Goal: Task Accomplishment & Management: Manage account settings

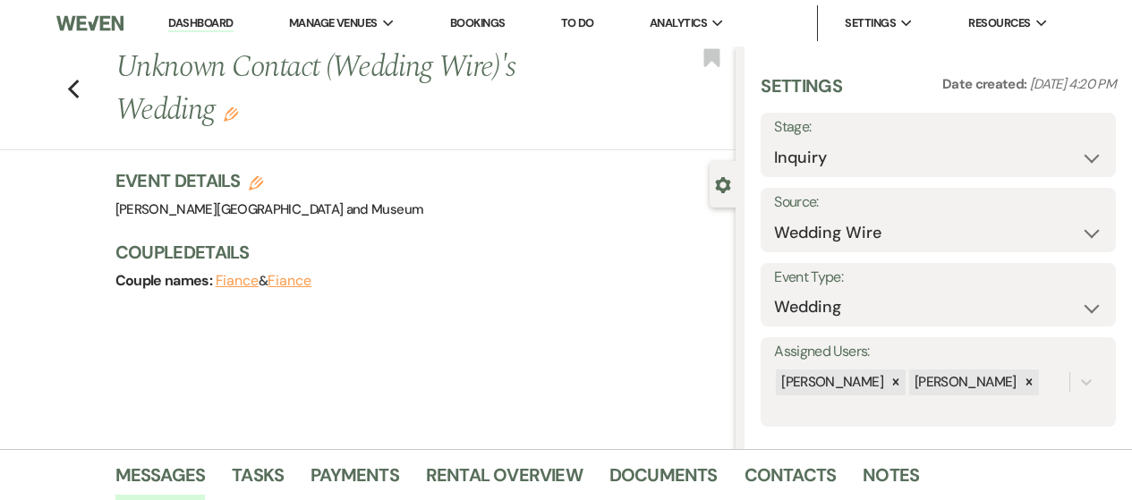
select select "3"
click at [220, 15] on link "Dashboard" at bounding box center [200, 23] width 64 height 17
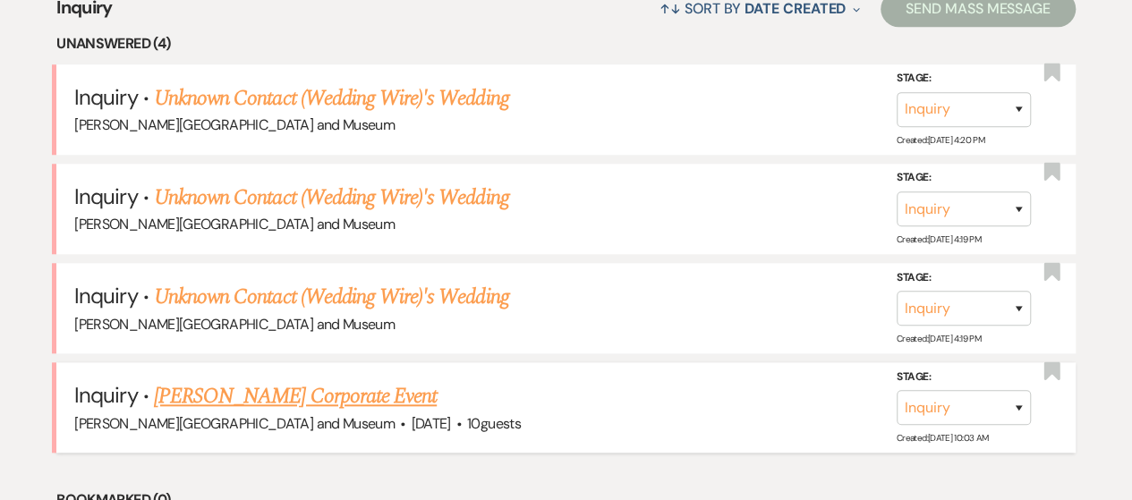
scroll to position [537, 0]
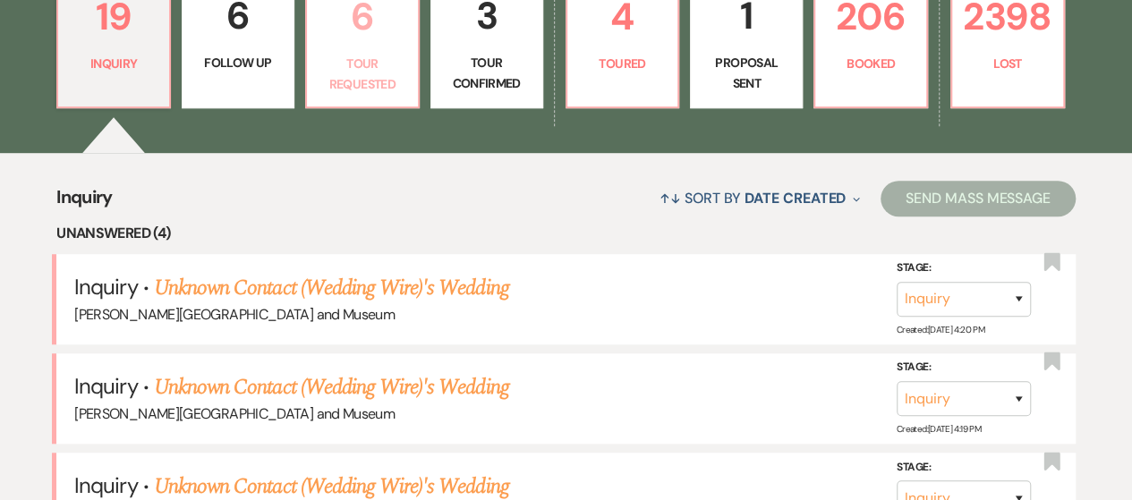
click at [371, 61] on p "Tour Requested" at bounding box center [363, 74] width 90 height 40
select select "2"
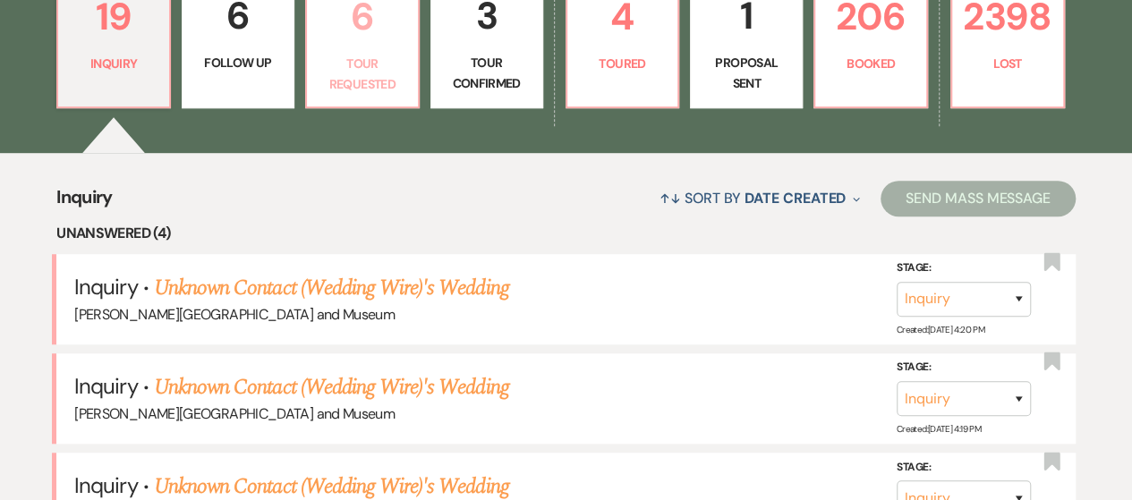
select select "2"
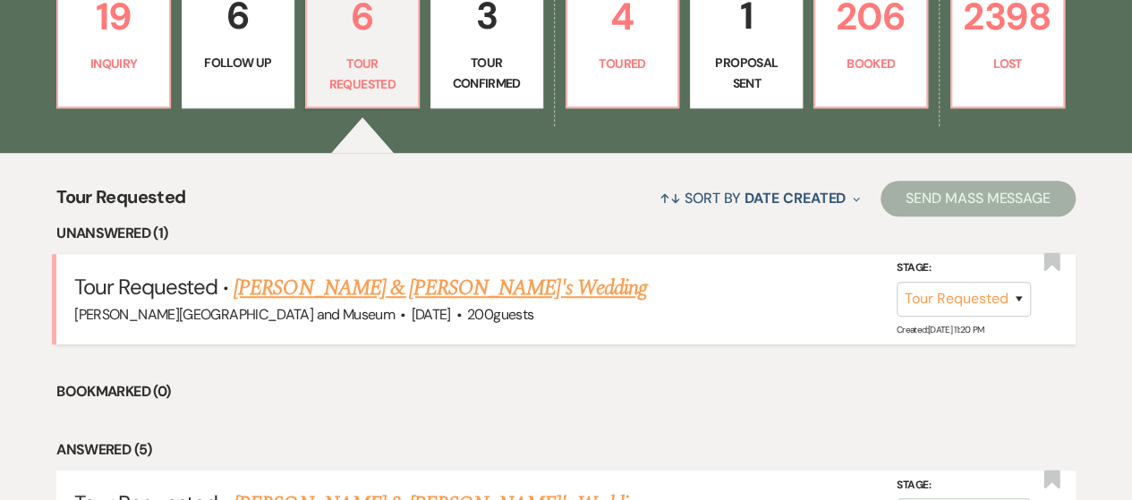
click at [354, 281] on link "Adam Billig & Fiance's Wedding" at bounding box center [441, 288] width 414 height 32
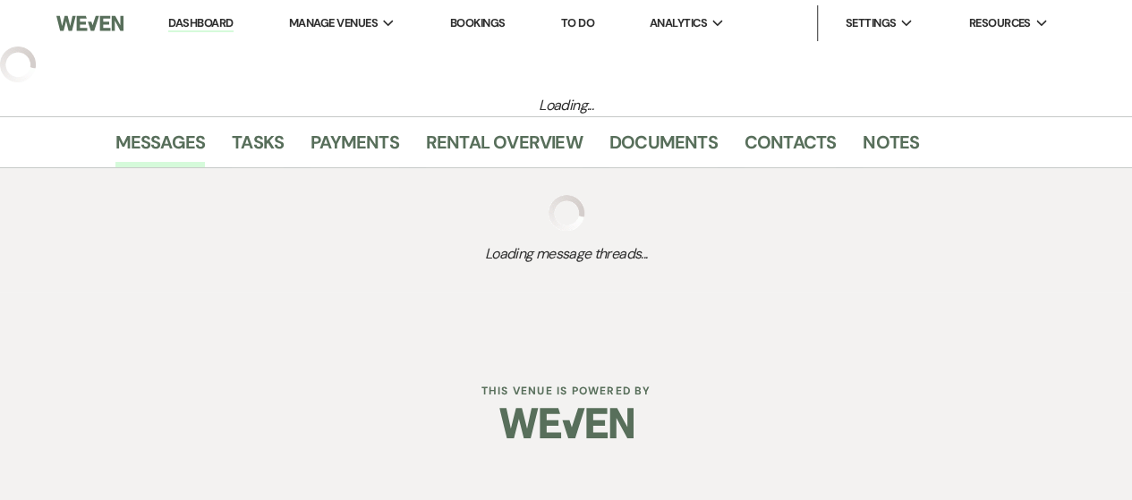
select select "2"
select select "1"
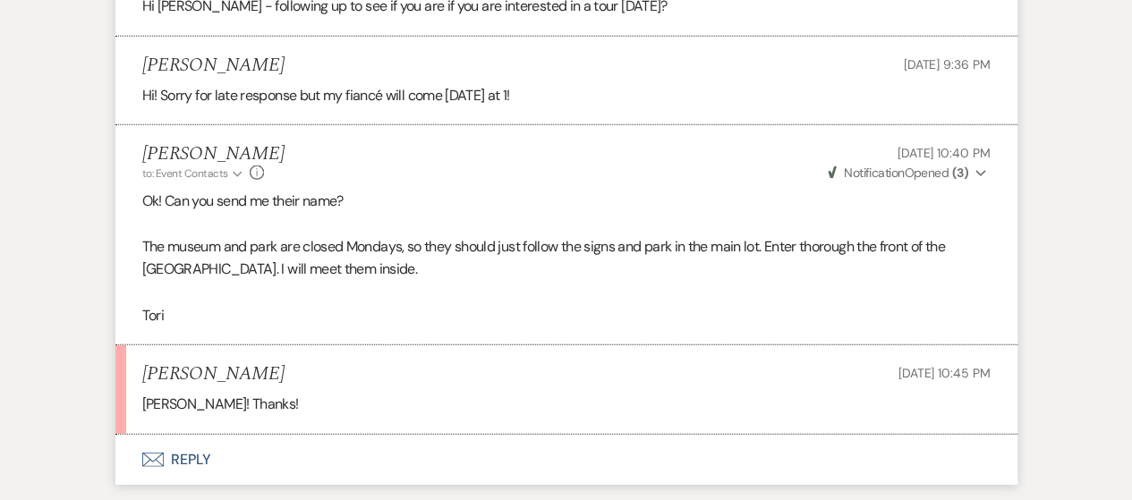
scroll to position [2524, 0]
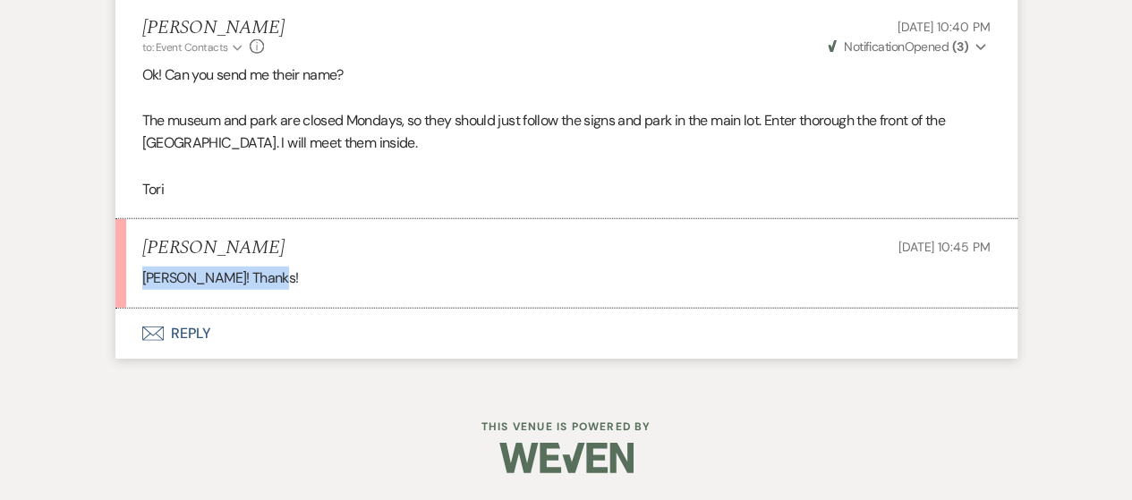
drag, startPoint x: 141, startPoint y: 283, endPoint x: 252, endPoint y: 278, distance: 111.1
click at [252, 278] on p "Danielle Silverstein! Thanks!" at bounding box center [566, 278] width 849 height 23
copy p "Danielle Silverstein"
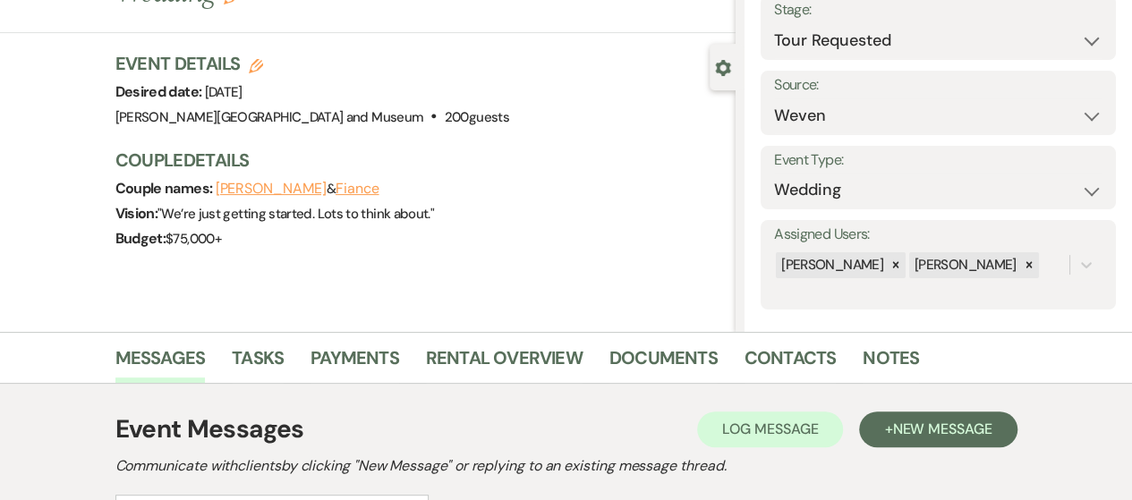
scroll to position [0, 0]
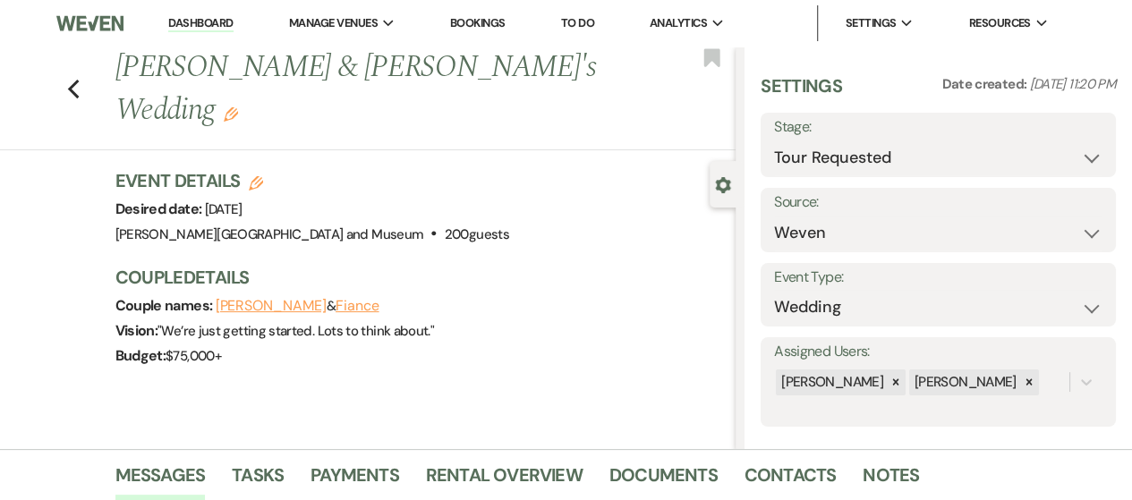
click at [238, 107] on icon "Edit" at bounding box center [231, 114] width 14 height 14
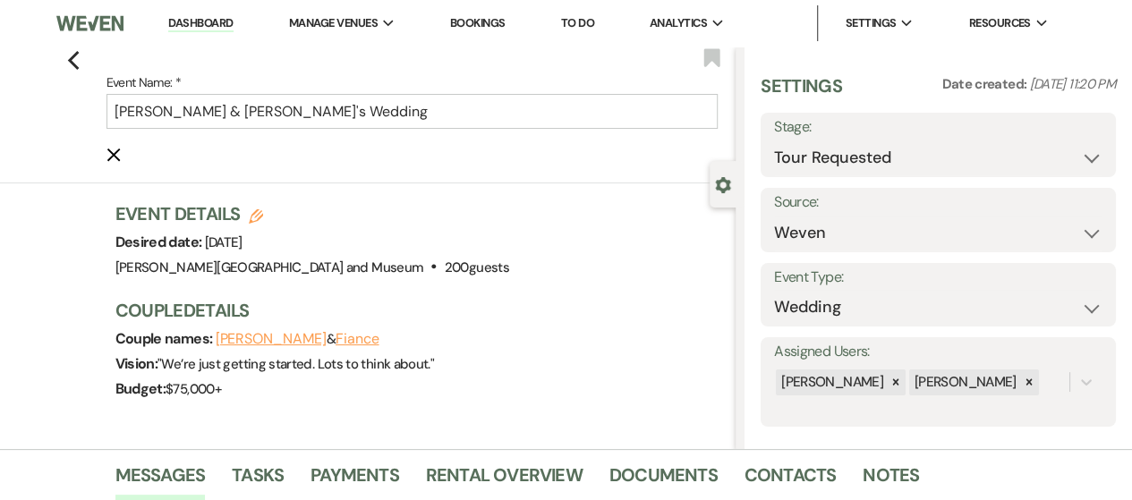
click at [463, 184] on div "Previous Event Name: * Adam Billig & Fiance's Wedding Cancel Edit Bookmark Gear…" at bounding box center [368, 248] width 736 height 403
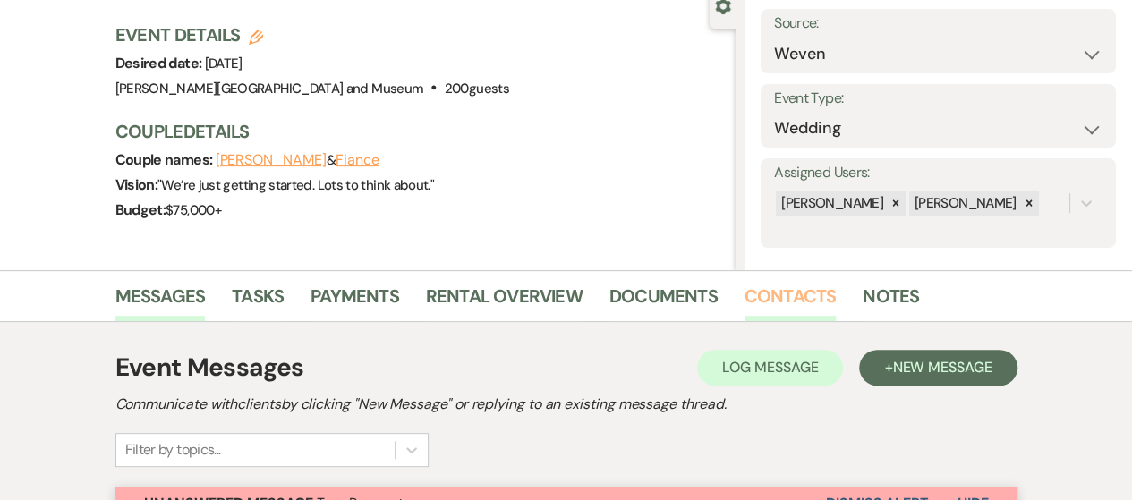
click at [771, 289] on link "Contacts" at bounding box center [791, 301] width 92 height 39
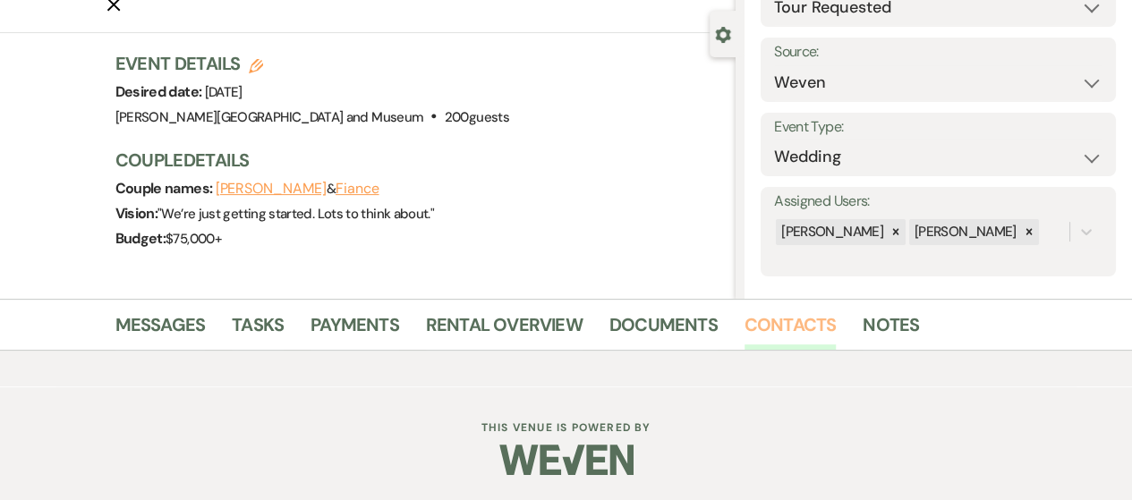
scroll to position [179, 0]
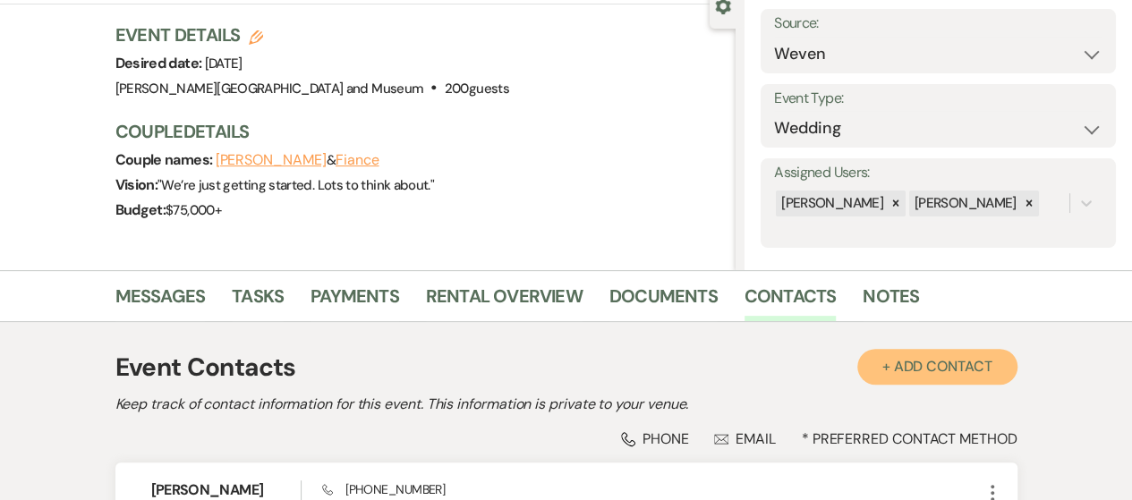
click at [948, 366] on button "+ Add Contact" at bounding box center [937, 367] width 160 height 36
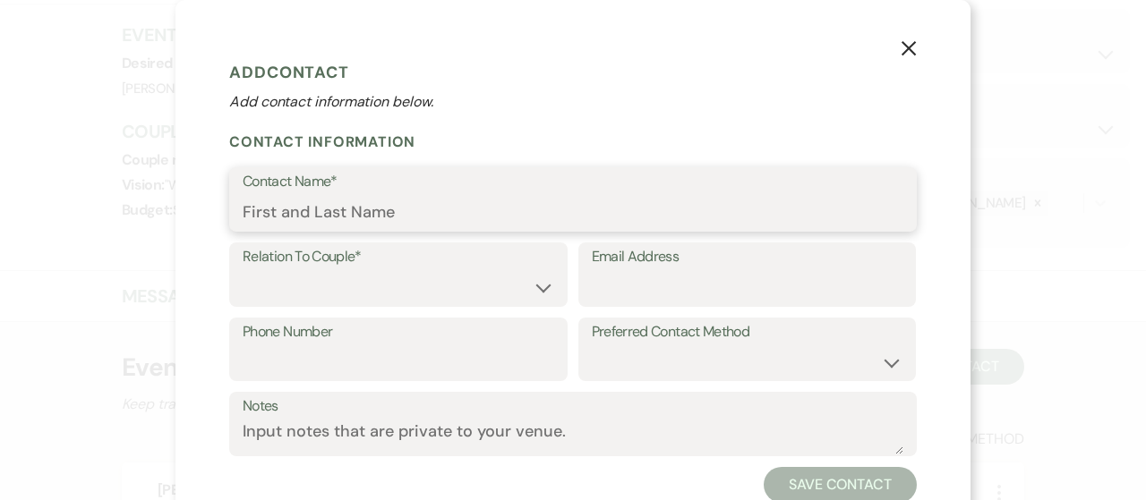
click at [333, 209] on input "Contact Name*" at bounding box center [573, 212] width 661 height 35
paste input "Danielle Silverstein"
type input "Danielle Silverstein"
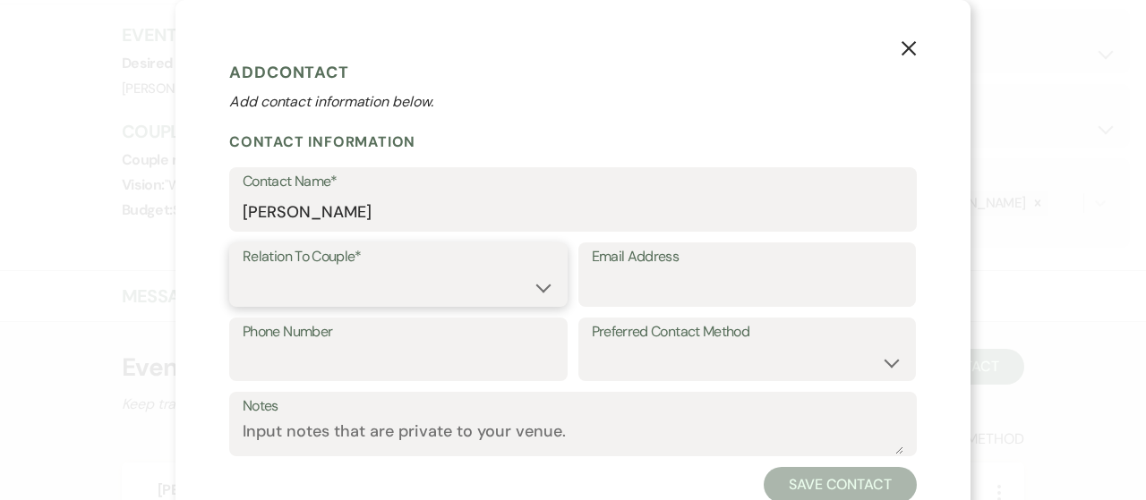
click at [501, 291] on select "Couple Planner Parent of Couple Family Member Friend Other" at bounding box center [398, 287] width 311 height 35
select select "1"
click at [243, 270] on select "Couple Planner Parent of Couple Family Member Friend Other" at bounding box center [398, 287] width 311 height 35
click at [798, 470] on button "Save Contact" at bounding box center [839, 485] width 153 height 36
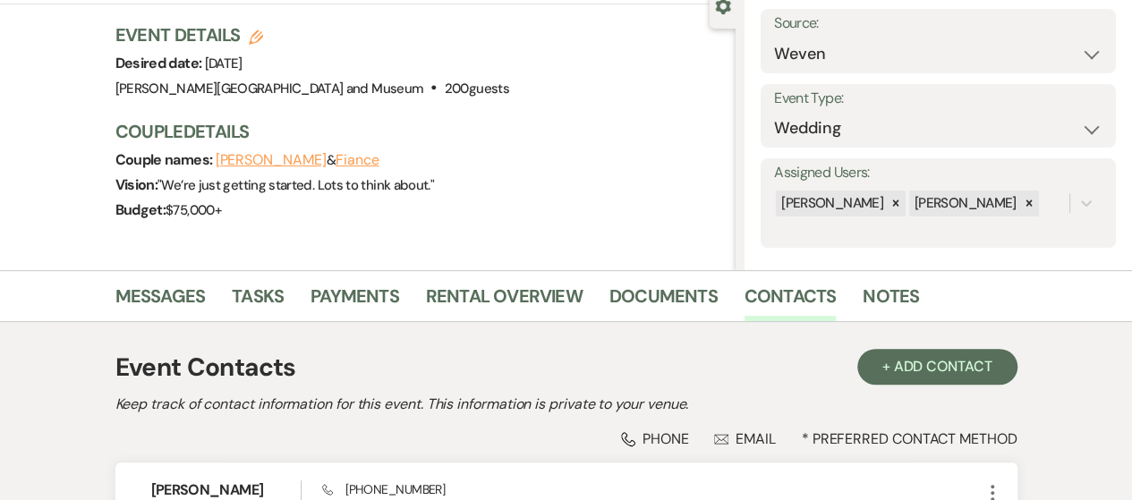
type input "Adam Billig & Danielle Silverstein's Wedding"
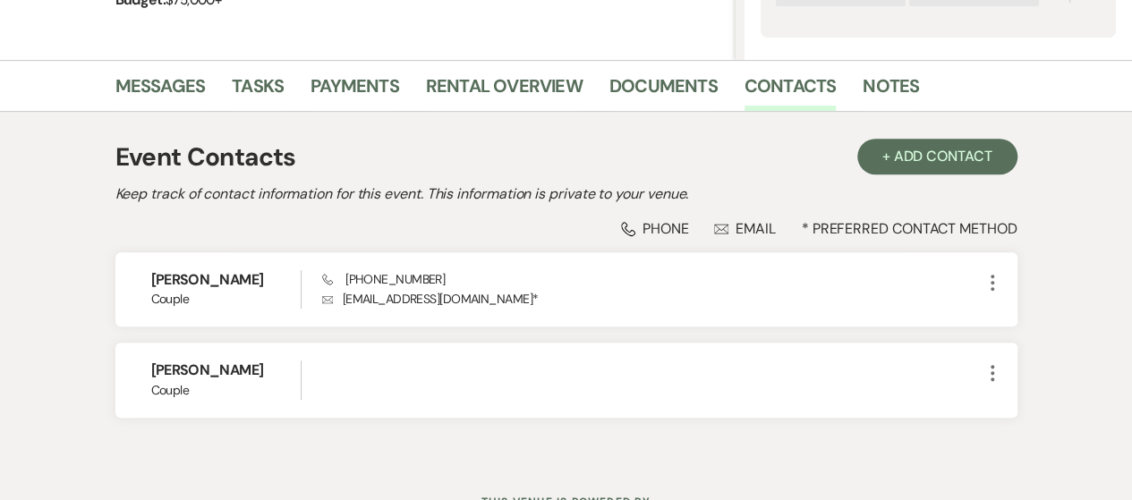
scroll to position [16, 0]
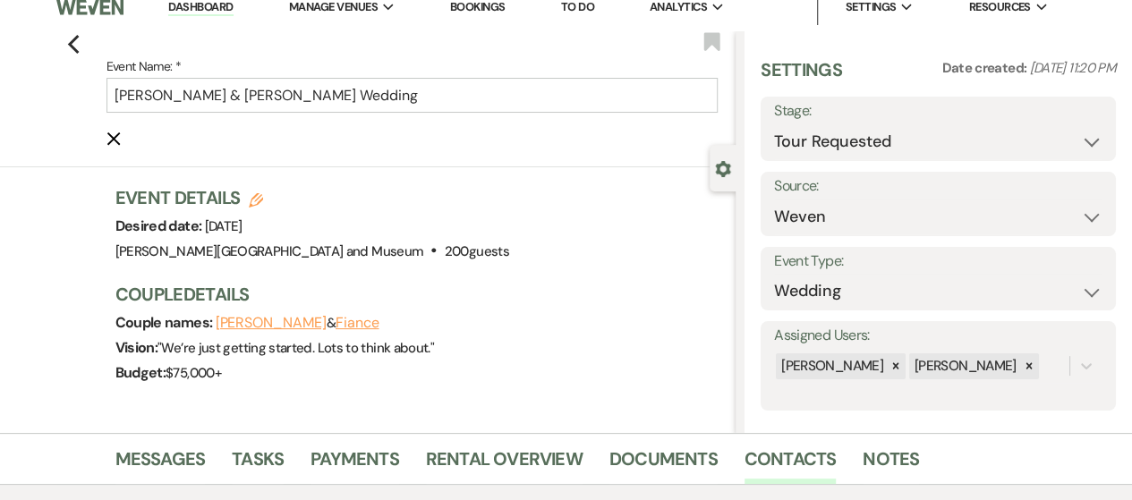
click at [214, 4] on link "Dashboard" at bounding box center [200, 7] width 64 height 17
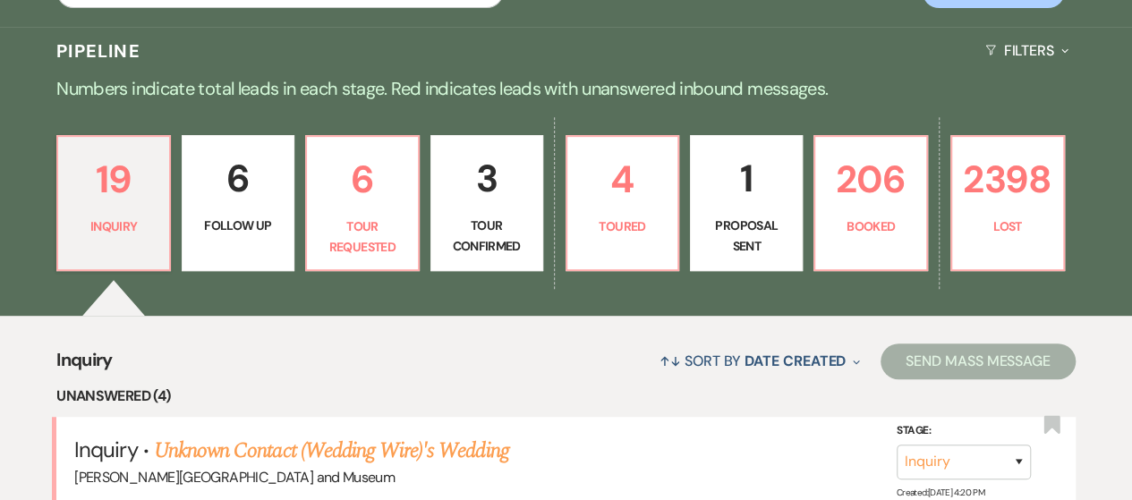
scroll to position [374, 0]
click at [398, 235] on p "Tour Requested" at bounding box center [363, 237] width 90 height 40
select select "2"
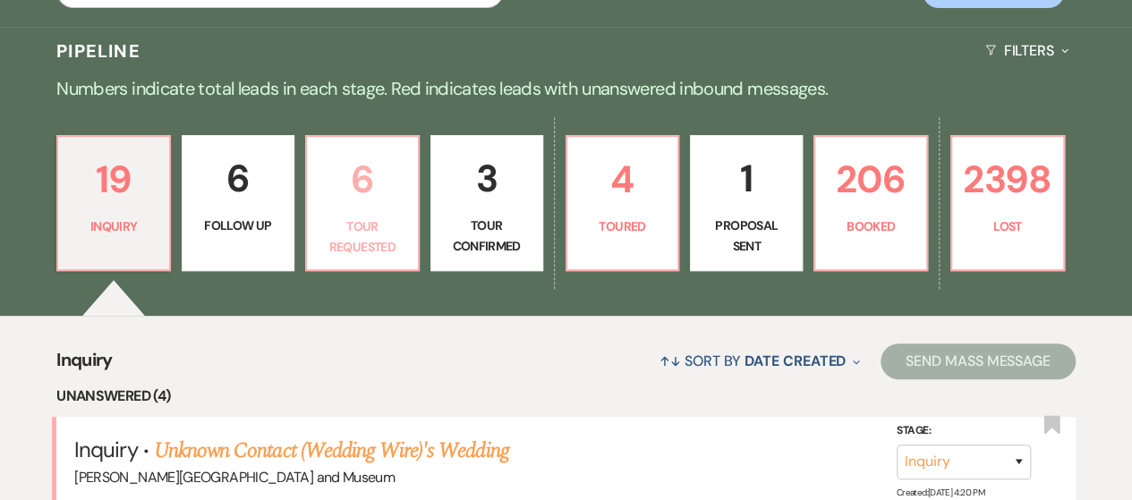
select select "2"
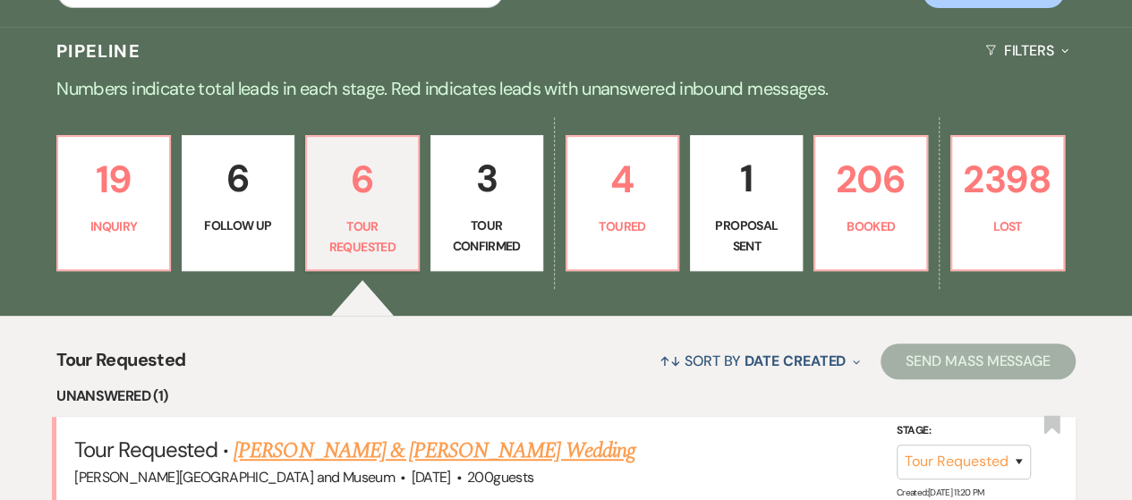
click at [388, 449] on link "Adam Billig & Danielle Silverstein's Wedding" at bounding box center [434, 451] width 401 height 32
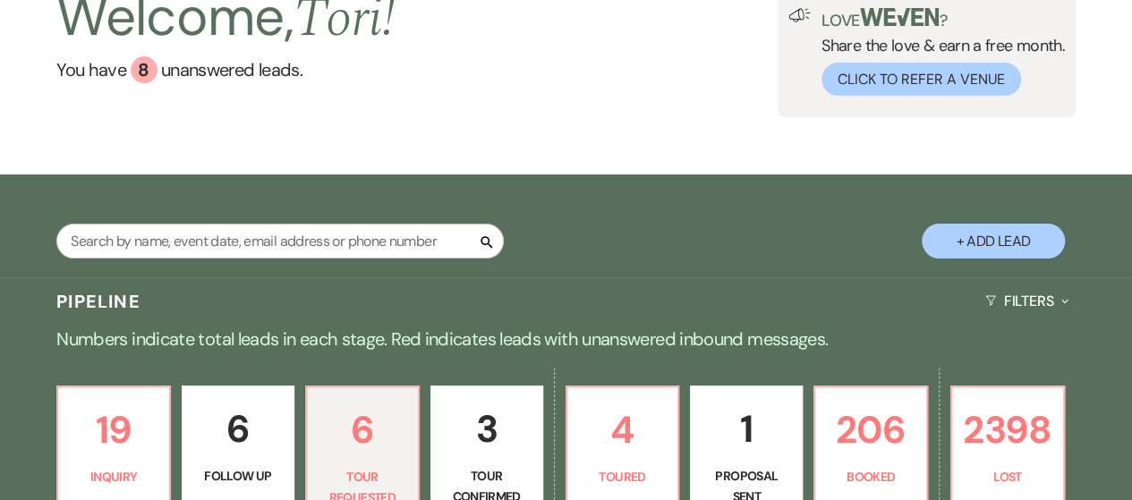
select select "2"
select select "1"
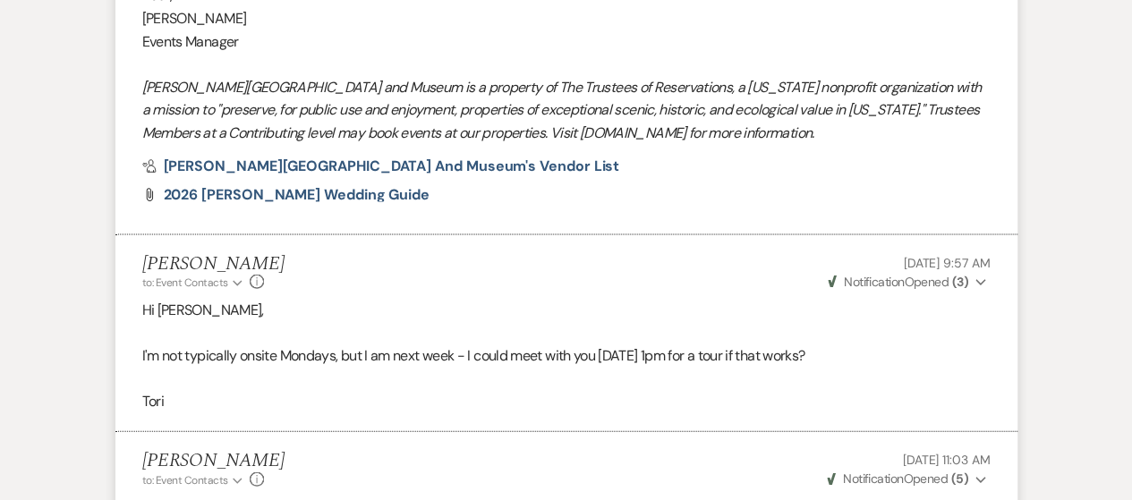
scroll to position [1880, 0]
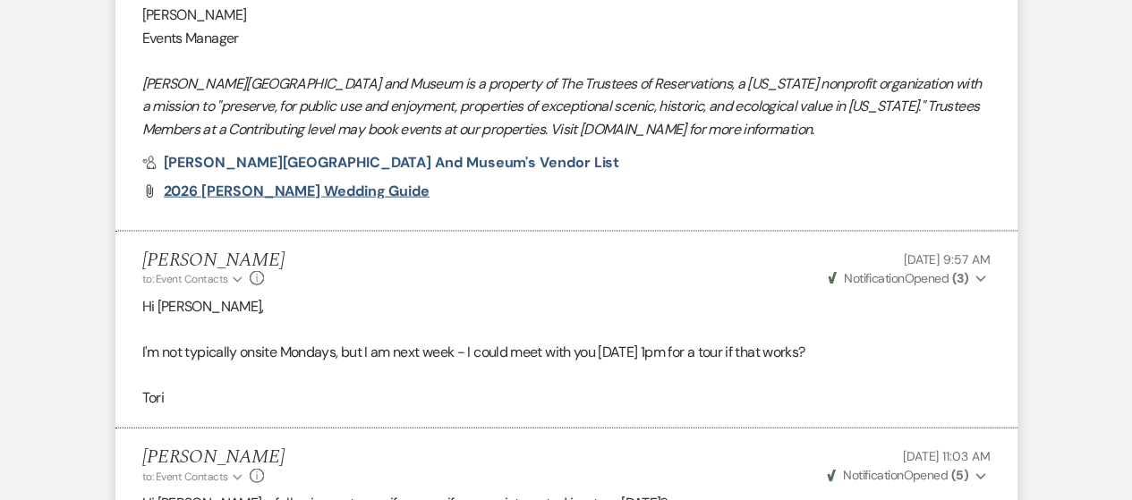
click at [306, 200] on span "2026 deCordova Wedding Guide" at bounding box center [297, 191] width 266 height 19
